Goal: Information Seeking & Learning: Stay updated

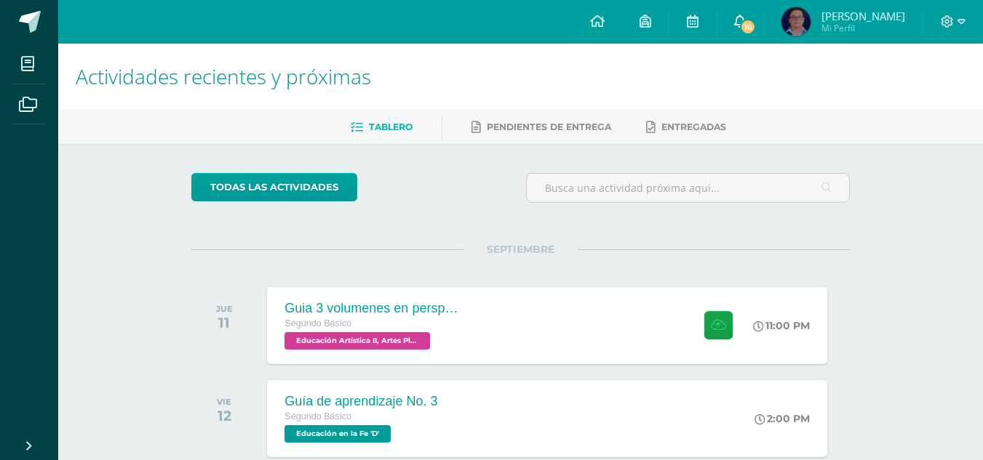
click at [746, 21] on icon at bounding box center [740, 21] width 12 height 13
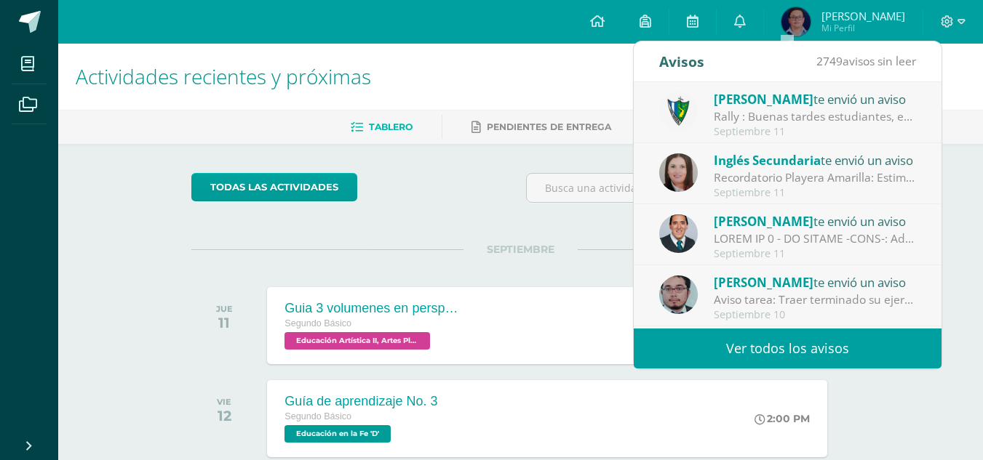
click at [436, 202] on div "todas las Actividades" at bounding box center [324, 193] width 279 height 41
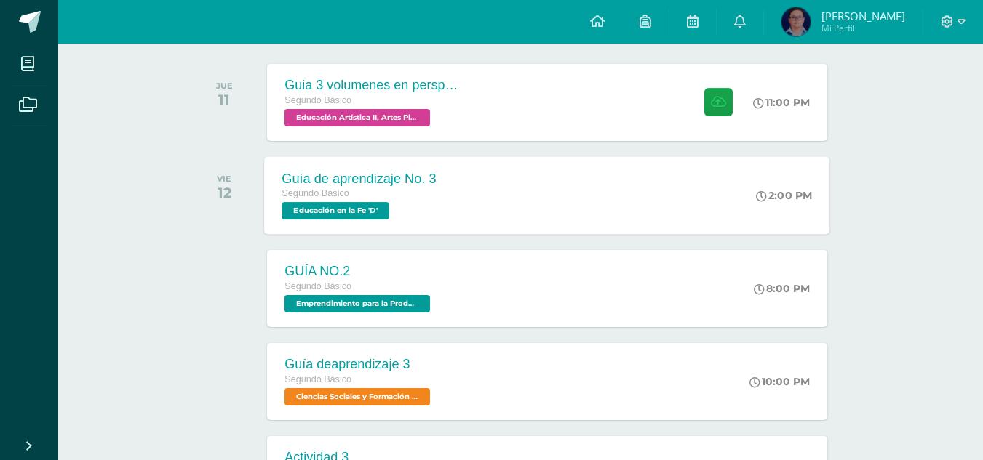
scroll to position [73, 0]
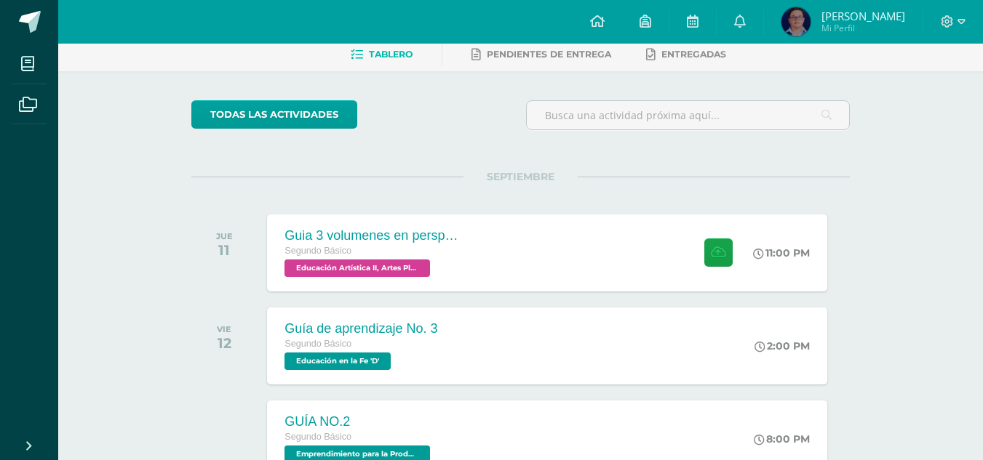
scroll to position [73, 0]
